Goal: Transaction & Acquisition: Purchase product/service

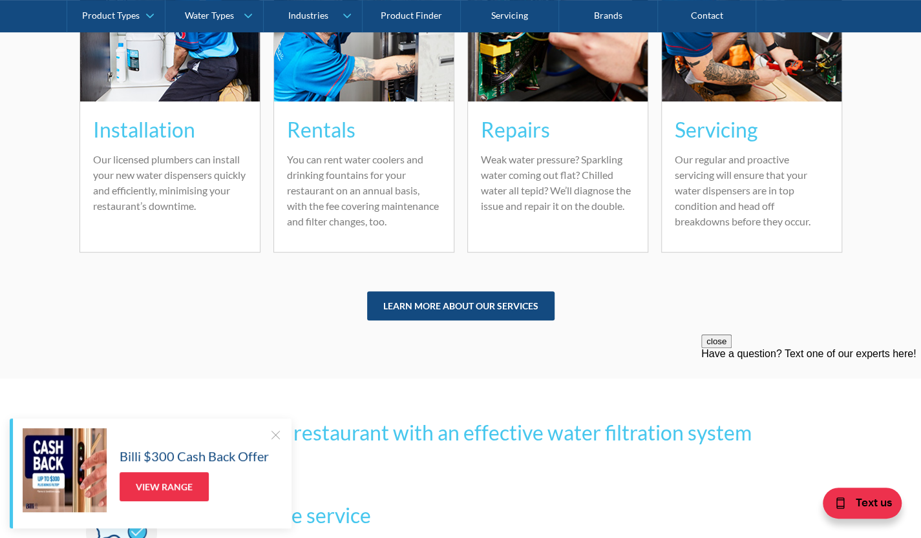
scroll to position [3230, 0]
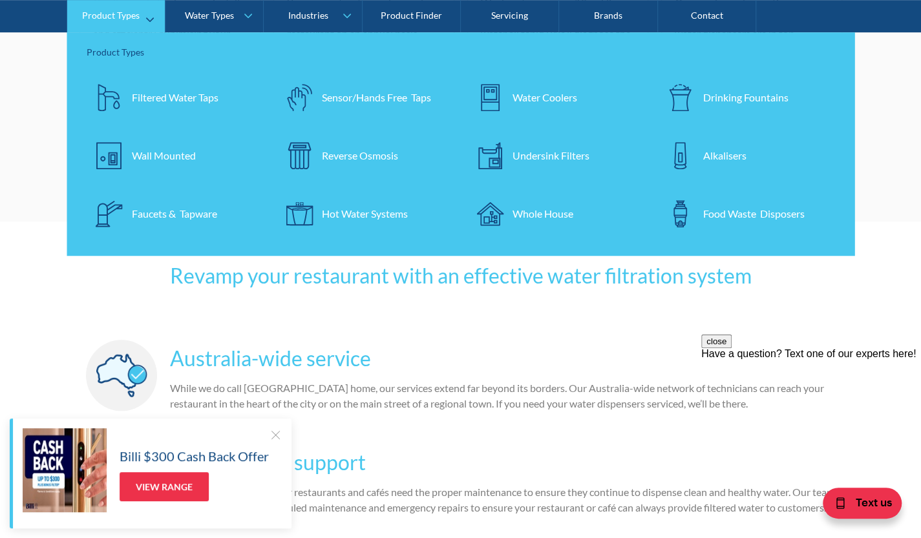
click at [548, 163] on div "Undersink Filters" at bounding box center [550, 156] width 77 height 16
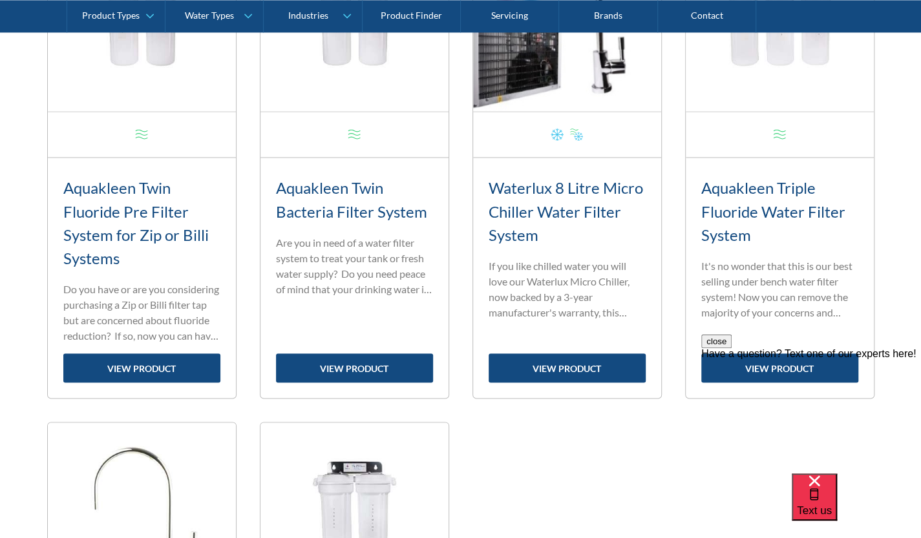
scroll to position [1163, 0]
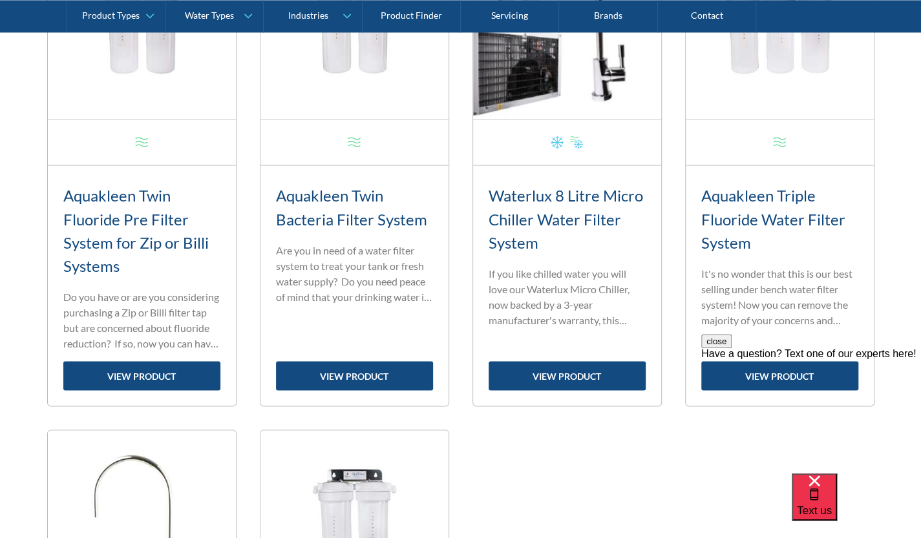
click at [798, 362] on div "close Have a question? Text one of our experts here!" at bounding box center [811, 412] width 220 height 155
click at [796, 360] on div "close Have a question? Text one of our experts here!" at bounding box center [811, 347] width 220 height 25
click at [776, 360] on div "close Have a question? Text one of our experts here!" at bounding box center [811, 347] width 220 height 25
click at [881, 360] on div "close Have a question? Text one of our experts here!" at bounding box center [811, 347] width 220 height 25
click at [731, 348] on button "close" at bounding box center [716, 342] width 30 height 14
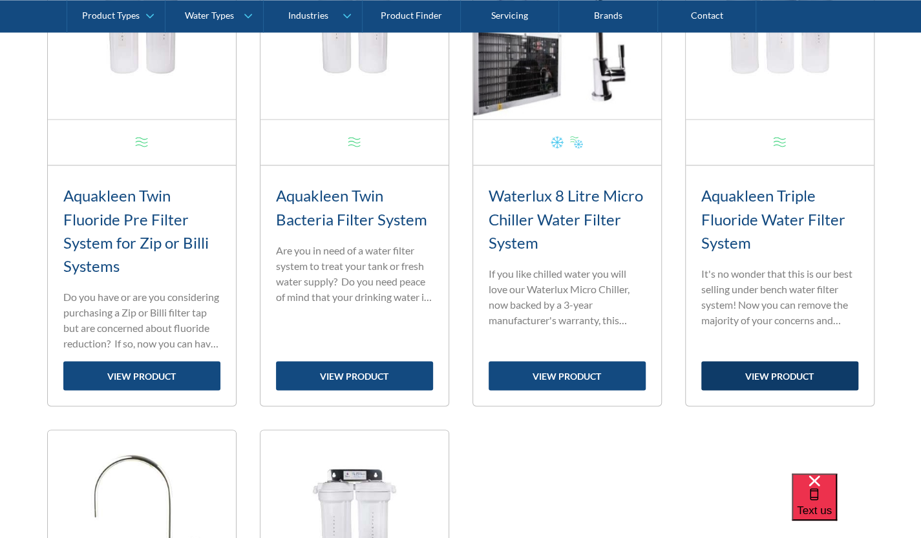
click at [771, 375] on link "view product" at bounding box center [779, 375] width 157 height 29
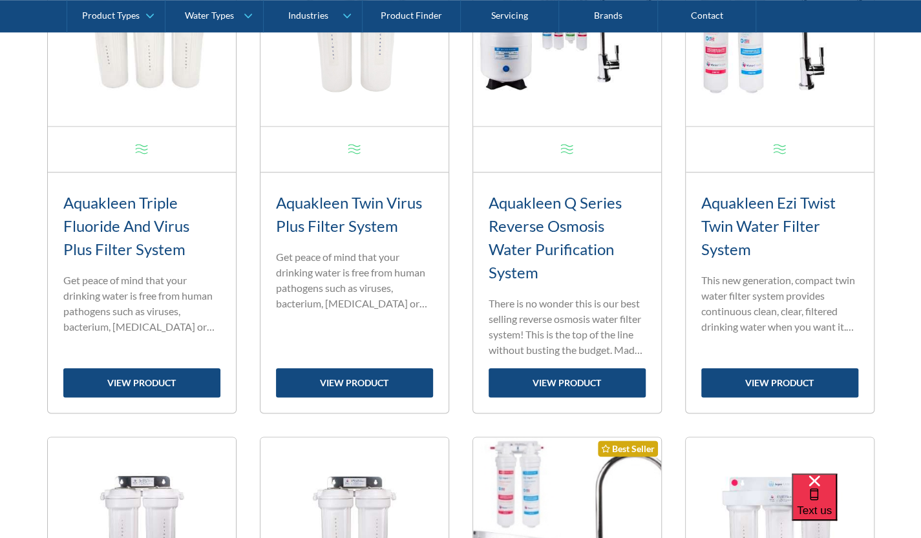
scroll to position [581, 0]
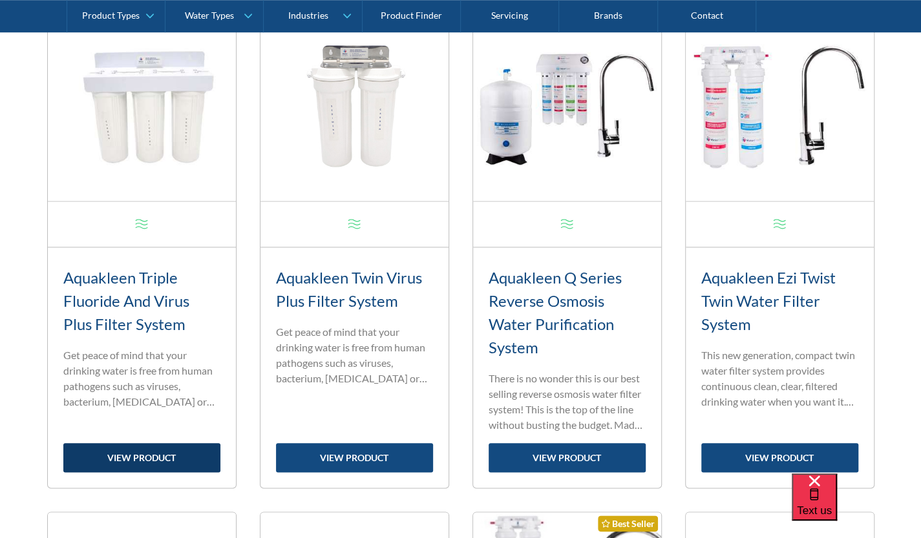
click at [129, 453] on link "view product" at bounding box center [141, 457] width 157 height 29
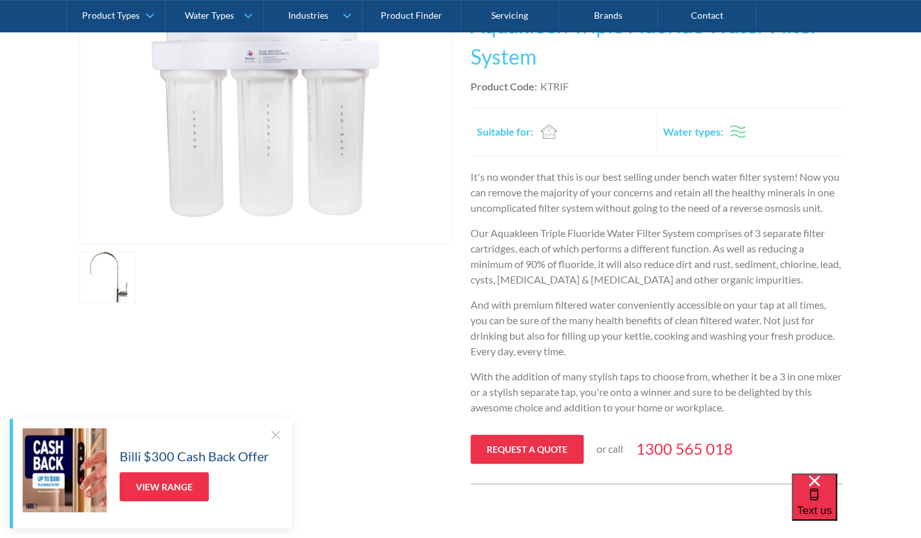
scroll to position [323, 0]
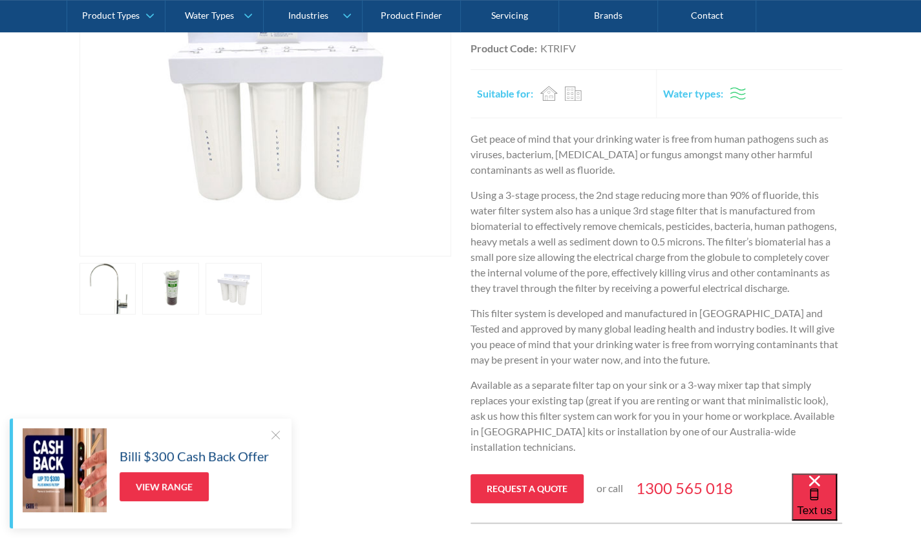
scroll to position [388, 0]
